Goal: Transaction & Acquisition: Subscribe to service/newsletter

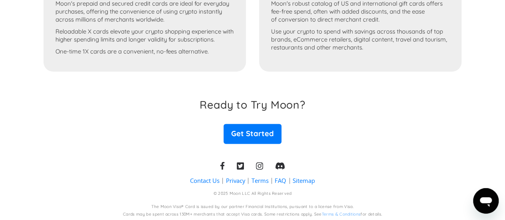
scroll to position [549, 0]
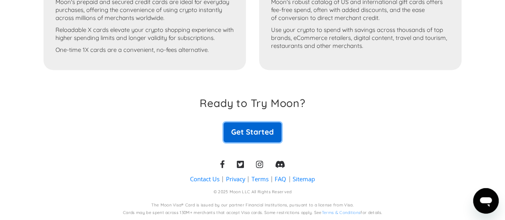
click at [250, 138] on link "Get Started" at bounding box center [251, 132] width 57 height 20
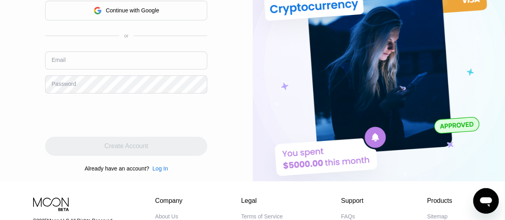
scroll to position [40, 0]
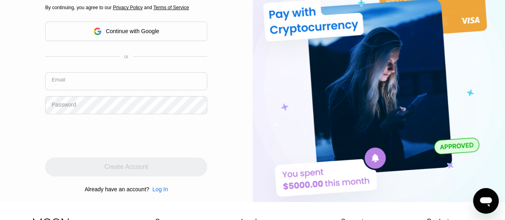
click at [87, 79] on input "text" at bounding box center [126, 81] width 162 height 18
click at [107, 39] on div "Continue with Google" at bounding box center [126, 32] width 162 height 20
